Goal: Communication & Community: Participate in discussion

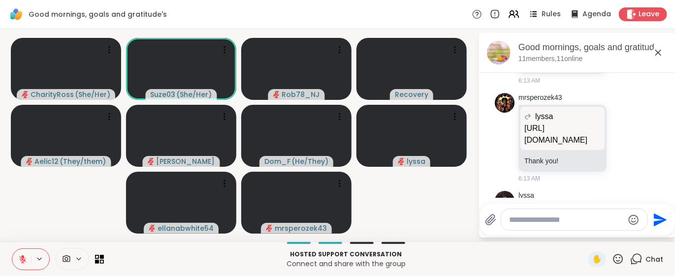
scroll to position [1860, 0]
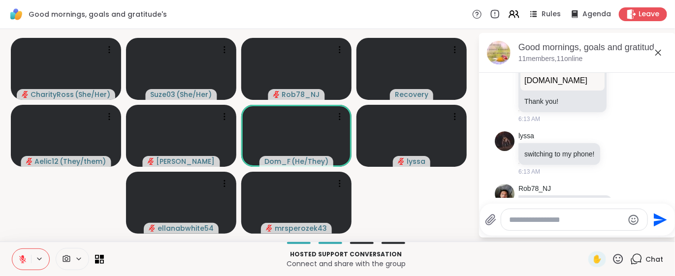
click at [24, 260] on icon at bounding box center [22, 259] width 9 height 9
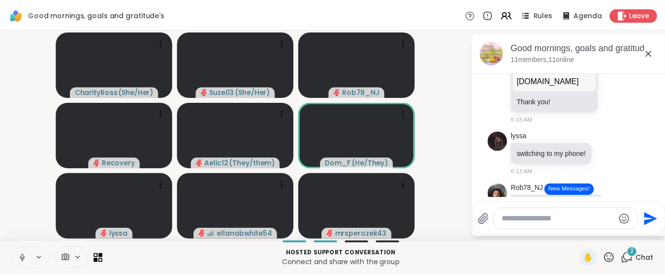
scroll to position [1834, 0]
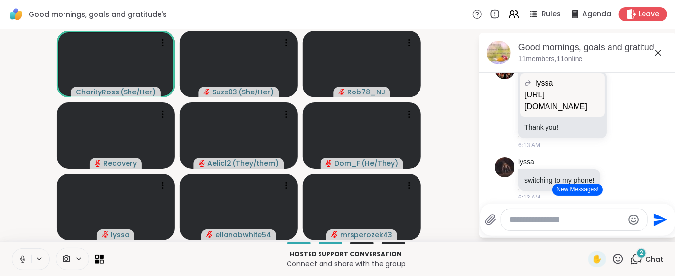
click at [612, 259] on icon at bounding box center [618, 259] width 12 height 12
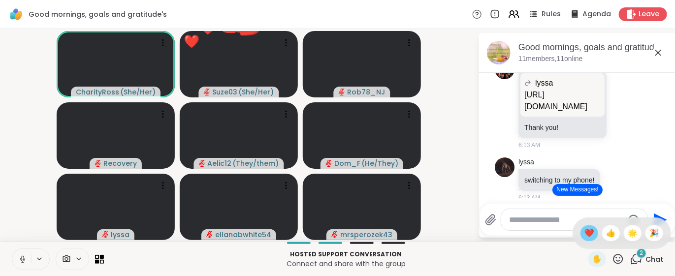
click at [585, 235] on span "❤️" at bounding box center [590, 234] width 10 height 12
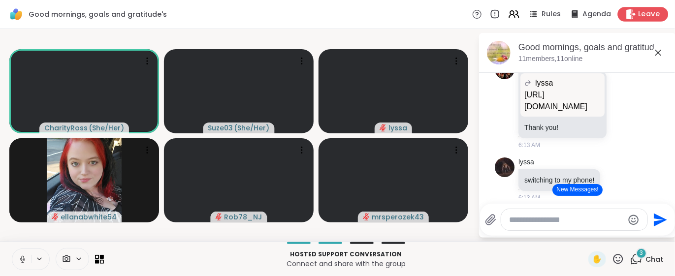
click at [639, 13] on span "Leave" at bounding box center [650, 14] width 22 height 10
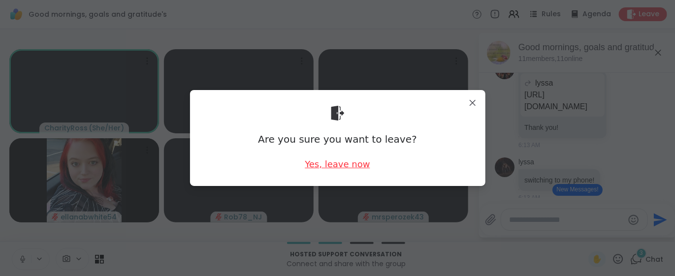
click at [342, 166] on div "Yes, leave now" at bounding box center [337, 164] width 65 height 12
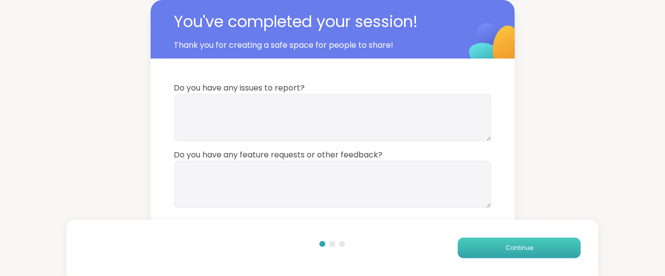
click at [476, 246] on button "Continue" at bounding box center [519, 248] width 123 height 21
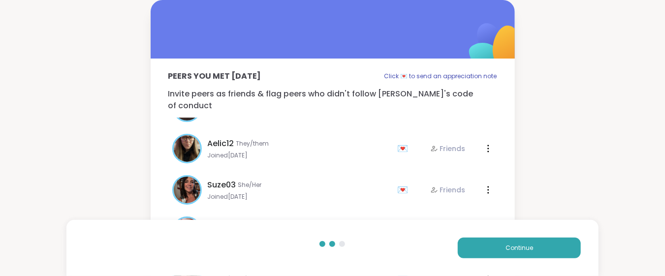
scroll to position [236, 0]
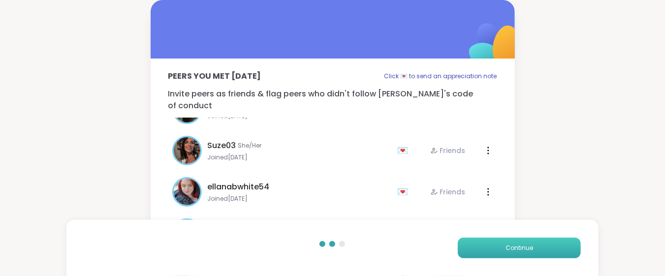
click at [465, 240] on button "Continue" at bounding box center [519, 248] width 123 height 21
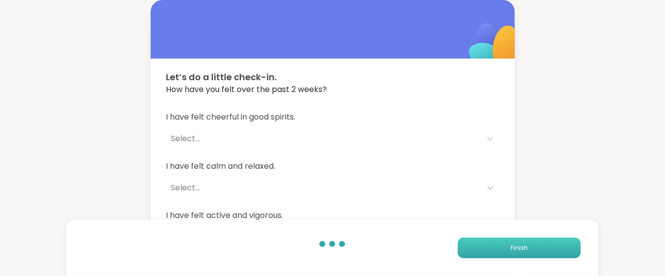
click at [465, 240] on button "Finish" at bounding box center [519, 248] width 123 height 21
